Goal: Task Accomplishment & Management: Manage account settings

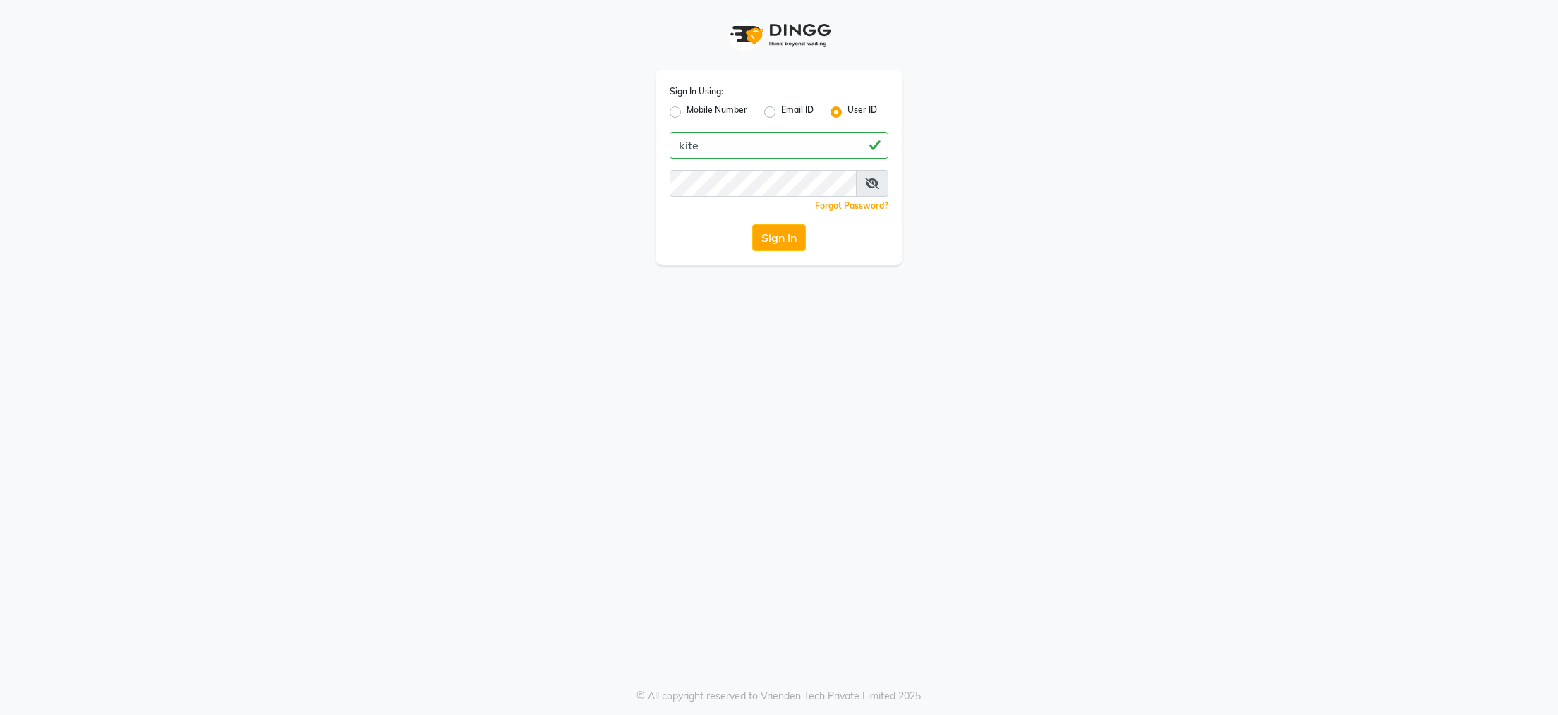
type input "kite"
click at [787, 234] on button "Sign In" at bounding box center [779, 237] width 54 height 27
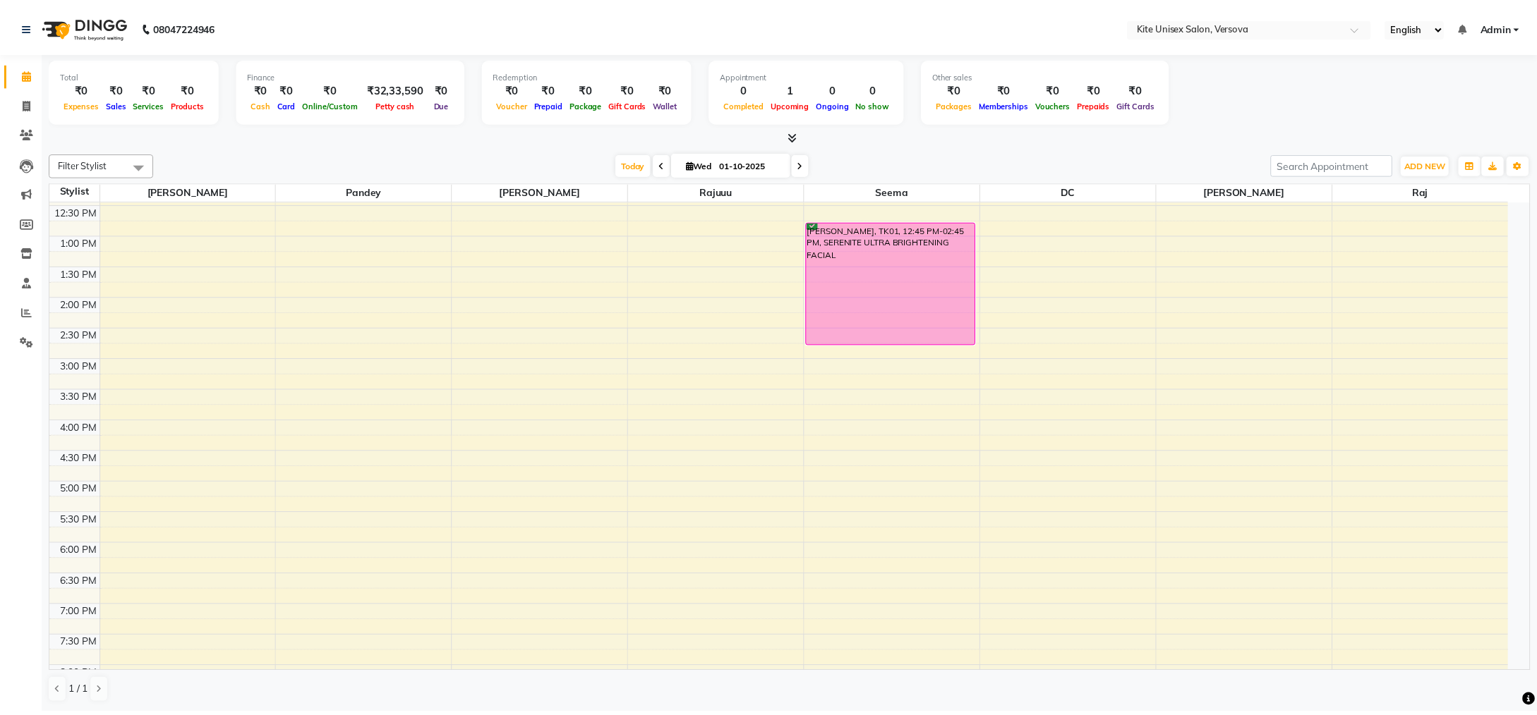
scroll to position [401, 0]
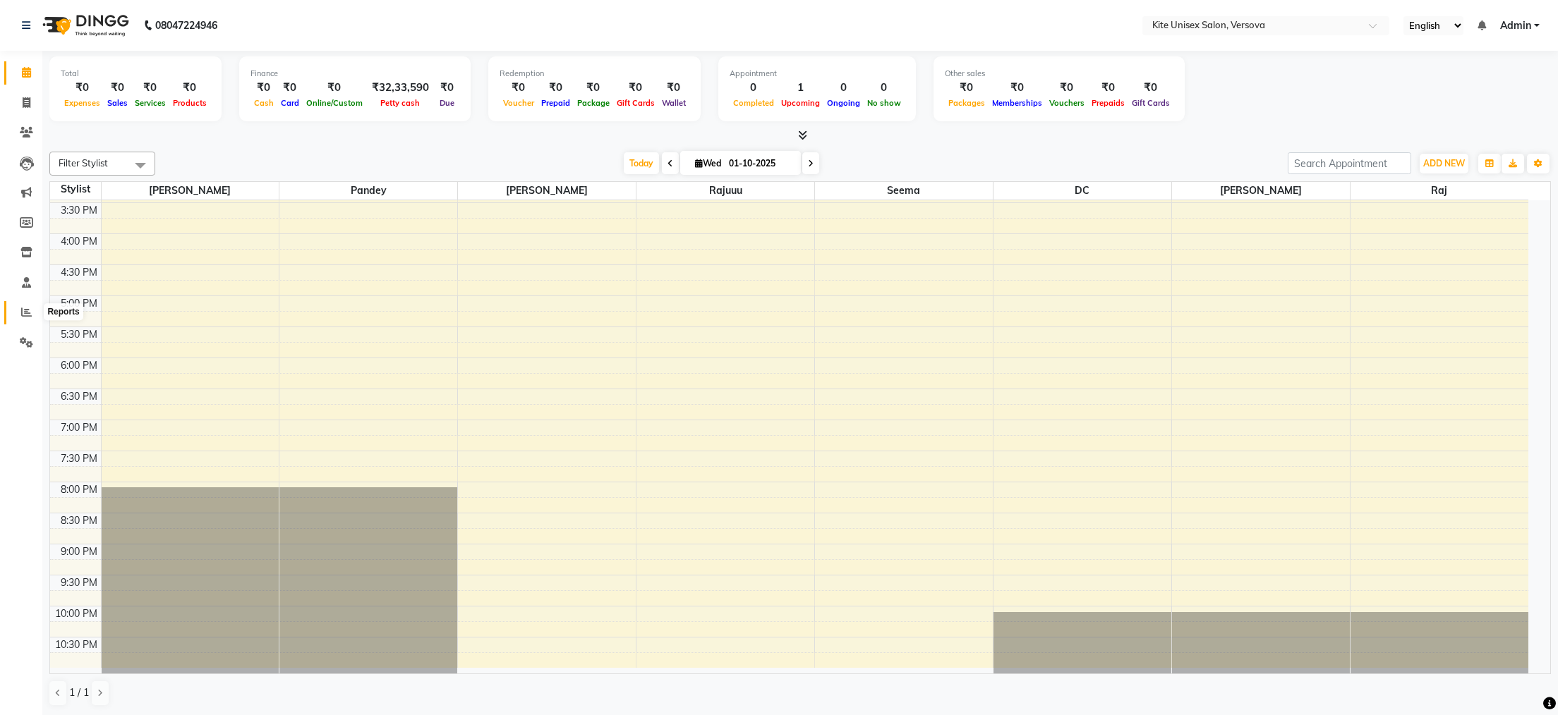
click at [24, 316] on icon at bounding box center [26, 312] width 11 height 11
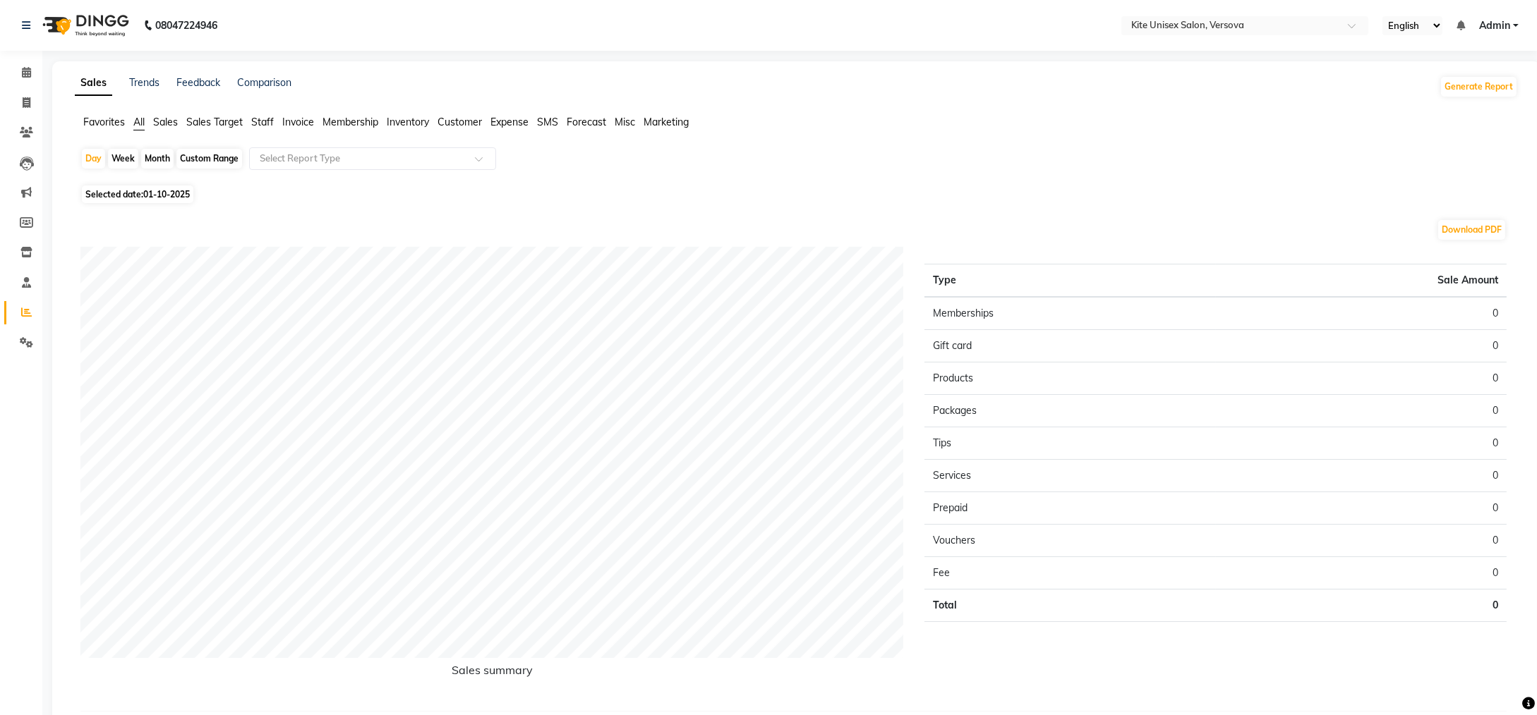
click at [155, 157] on div "Month" at bounding box center [157, 159] width 32 height 20
select select "10"
select select "2025"
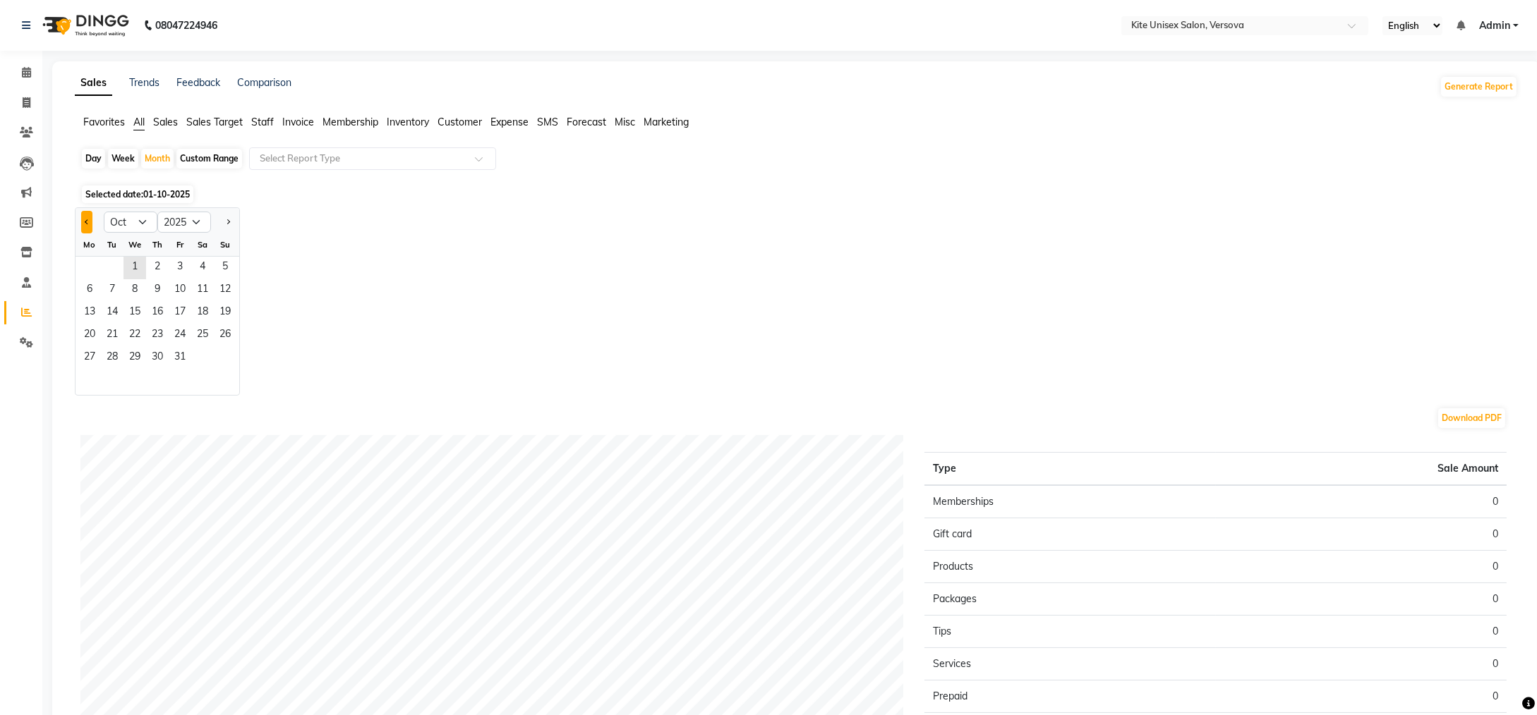
click at [85, 215] on button "Previous month" at bounding box center [86, 222] width 11 height 23
select select "9"
click at [80, 260] on span "1" at bounding box center [89, 268] width 23 height 23
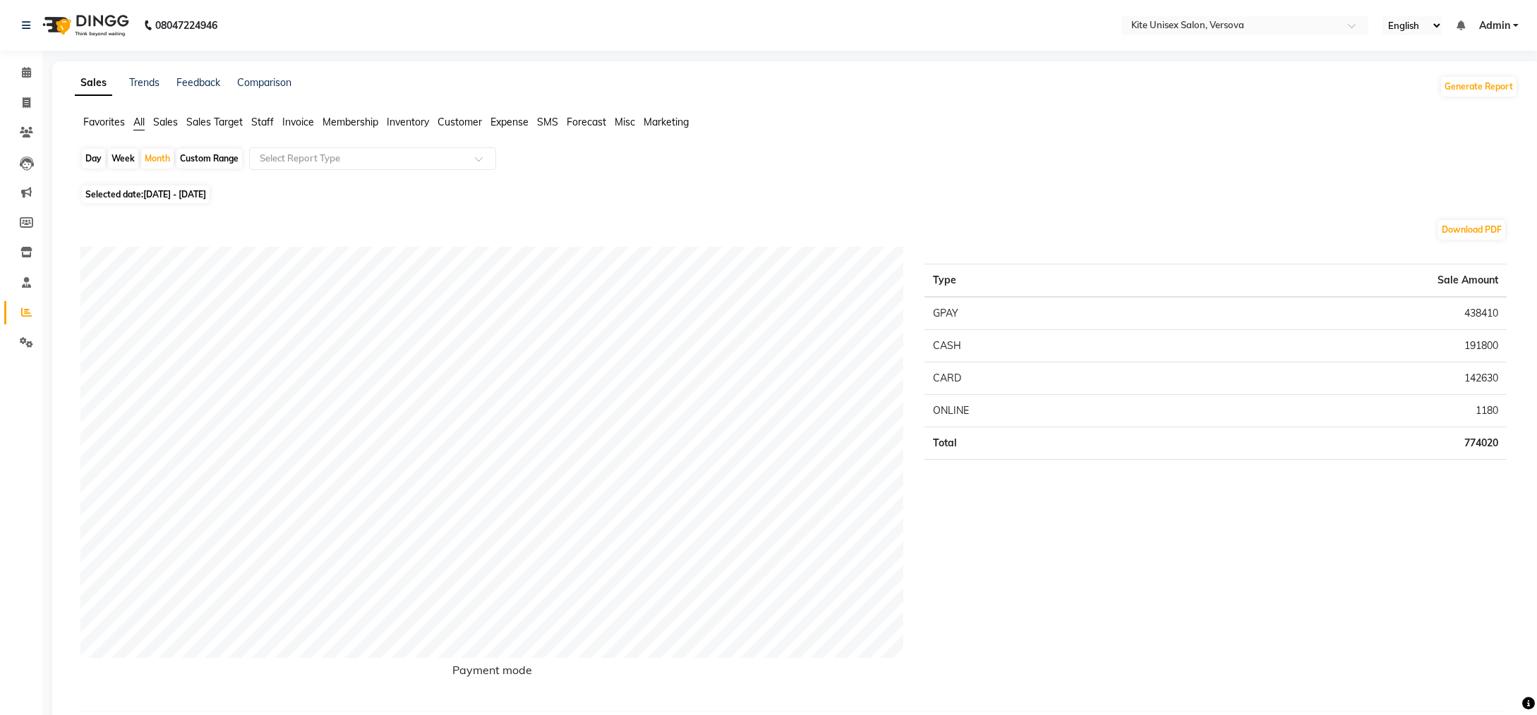
click at [265, 124] on span "Staff" at bounding box center [262, 122] width 23 height 13
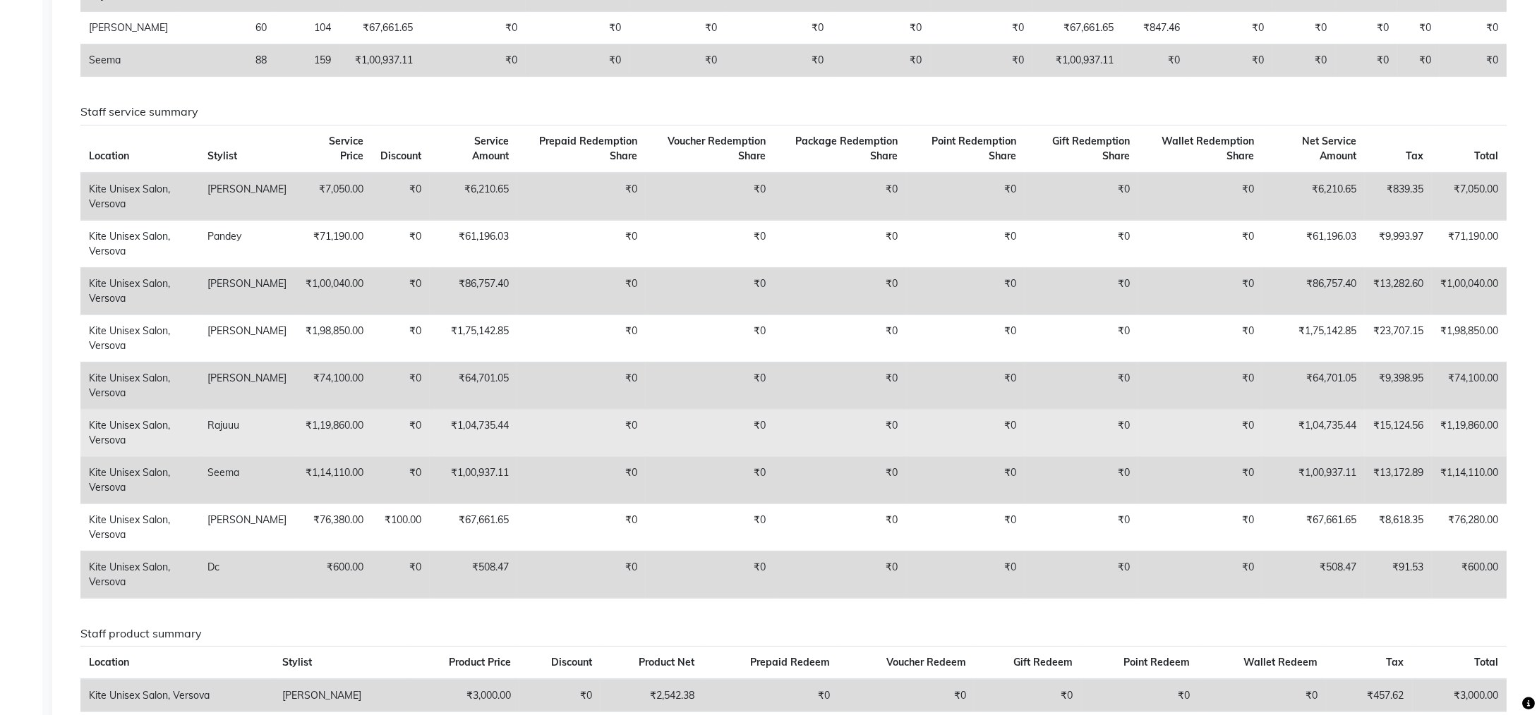
scroll to position [564, 0]
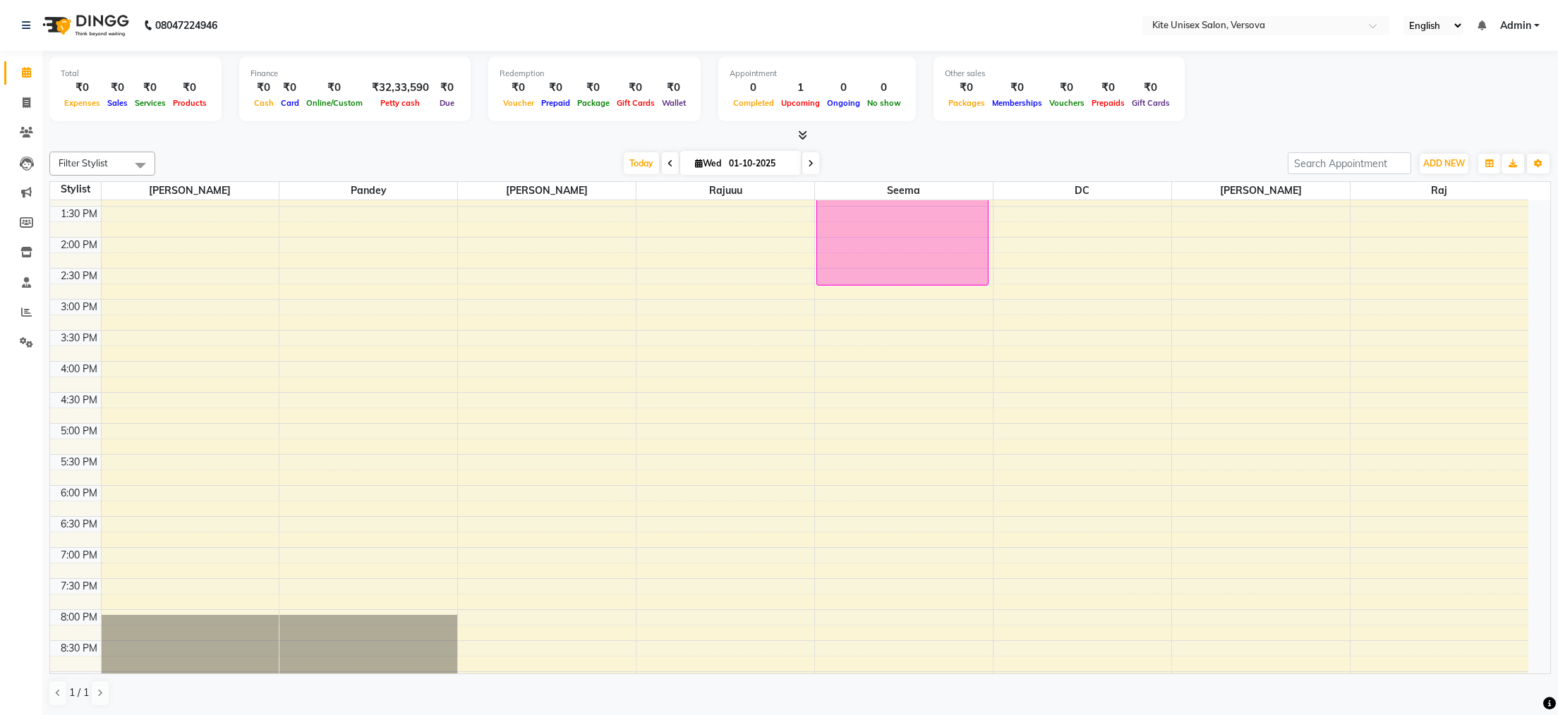
scroll to position [119, 0]
